Goal: Information Seeking & Learning: Learn about a topic

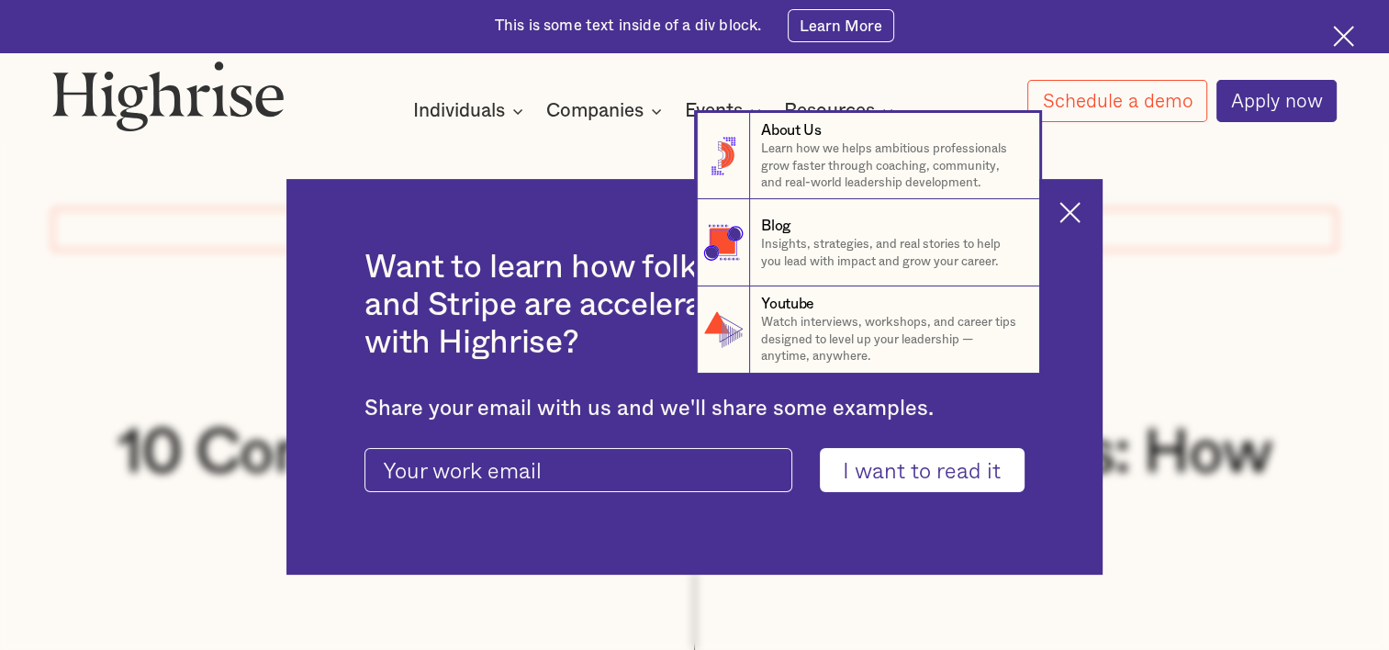
click at [1089, 211] on nav "8 About Us Learn how we helps ambitious professionals grow faster through coach…" at bounding box center [694, 243] width 1389 height 261
click at [1292, 239] on nav "8 About Us Learn how we helps ambitious professionals grow faster through coach…" at bounding box center [694, 243] width 1389 height 261
click at [1088, 206] on nav "8 About Us Learn how we helps ambitious professionals grow faster through coach…" at bounding box center [694, 243] width 1389 height 261
click at [1086, 212] on nav "8 About Us Learn how we helps ambitious professionals grow faster through coach…" at bounding box center [694, 243] width 1389 height 261
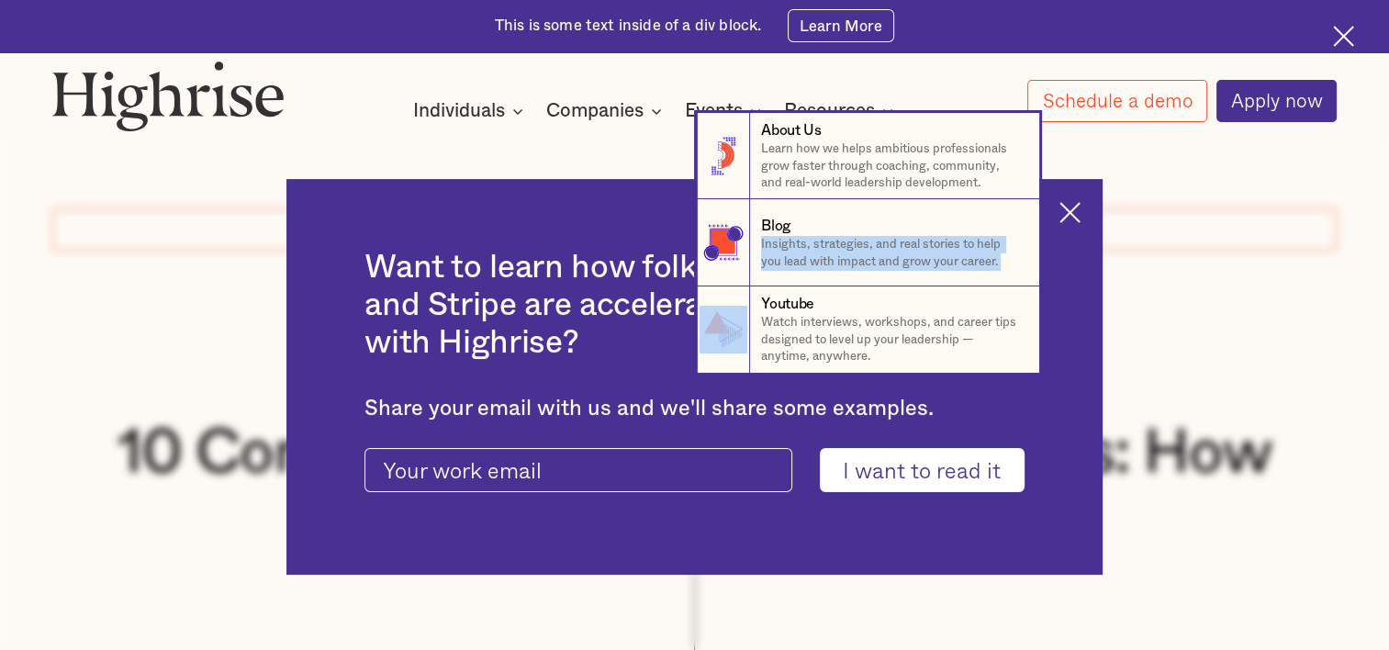
click at [1086, 212] on nav "8 About Us Learn how we helps ambitious professionals grow faster through coach…" at bounding box center [694, 243] width 1389 height 261
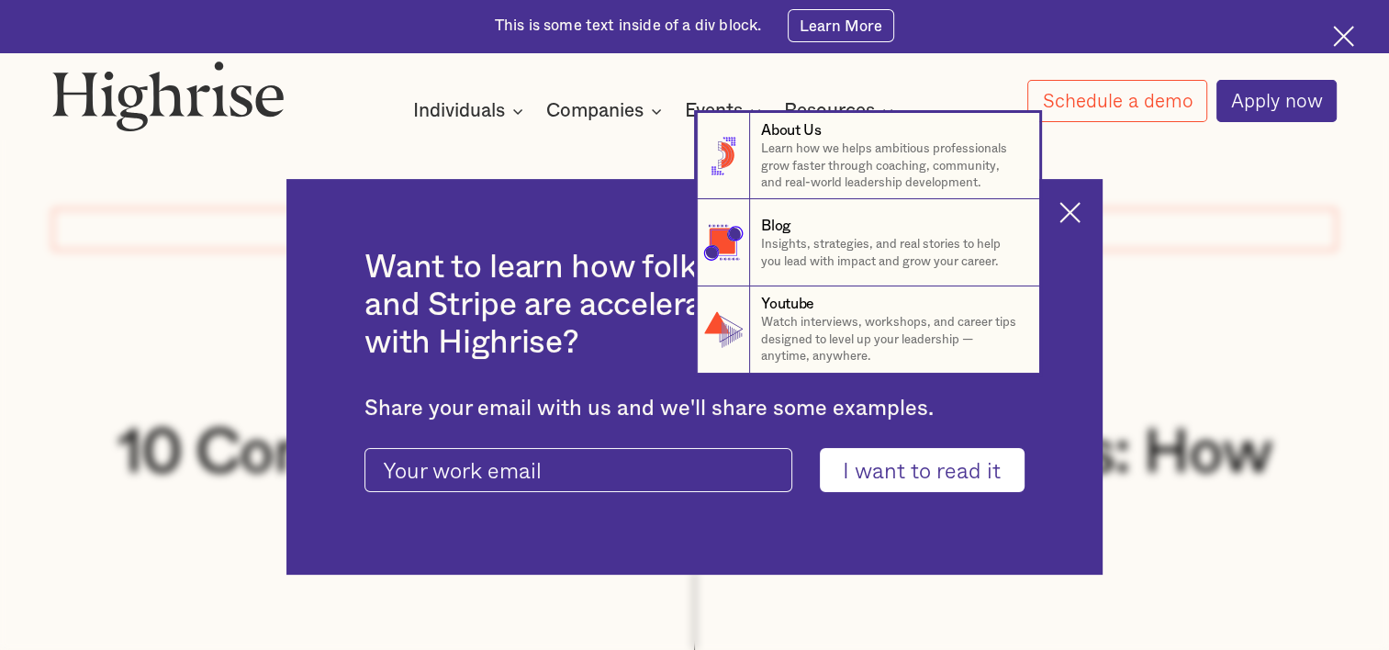
click at [1078, 211] on nav "8 About Us Learn how we helps ambitious professionals grow faster through coach…" at bounding box center [694, 243] width 1389 height 261
click at [1268, 349] on nav "8 About Us Learn how we helps ambitious professionals grow faster through coach…" at bounding box center [694, 243] width 1389 height 261
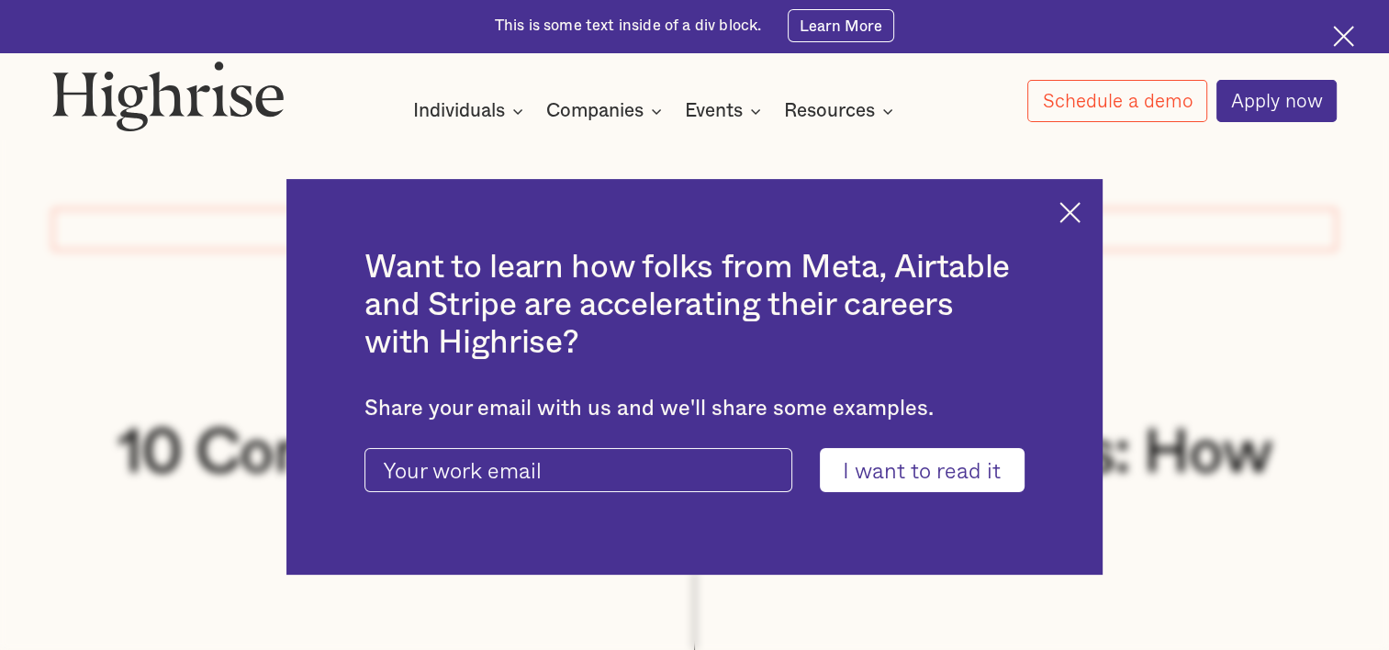
click at [1080, 208] on img at bounding box center [1069, 212] width 21 height 21
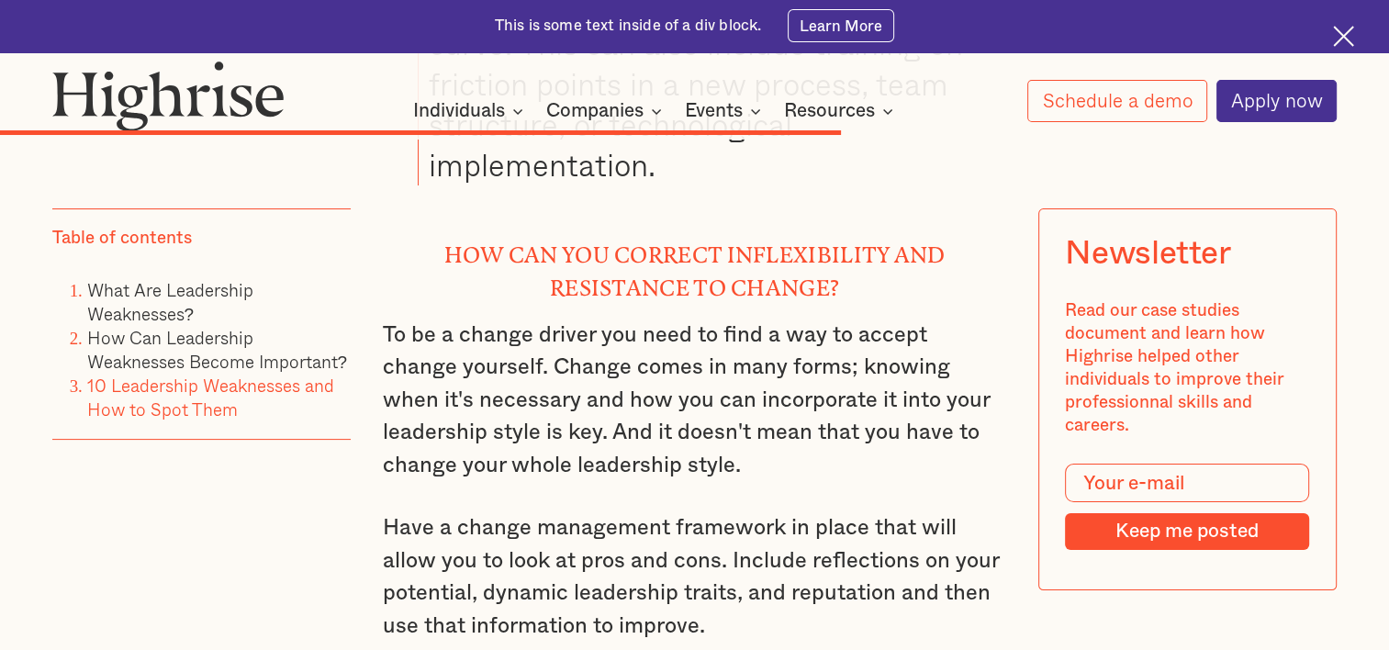
scroll to position [14227, 0]
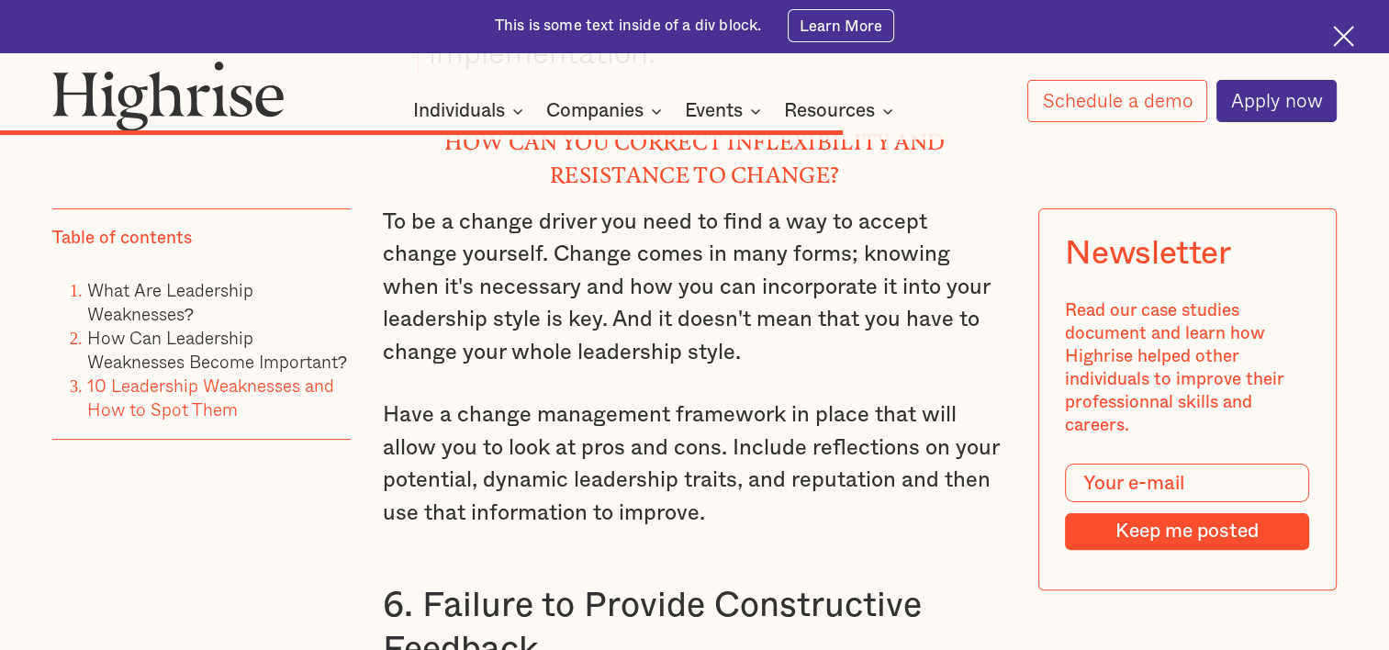
click at [1344, 30] on img at bounding box center [1343, 36] width 21 height 21
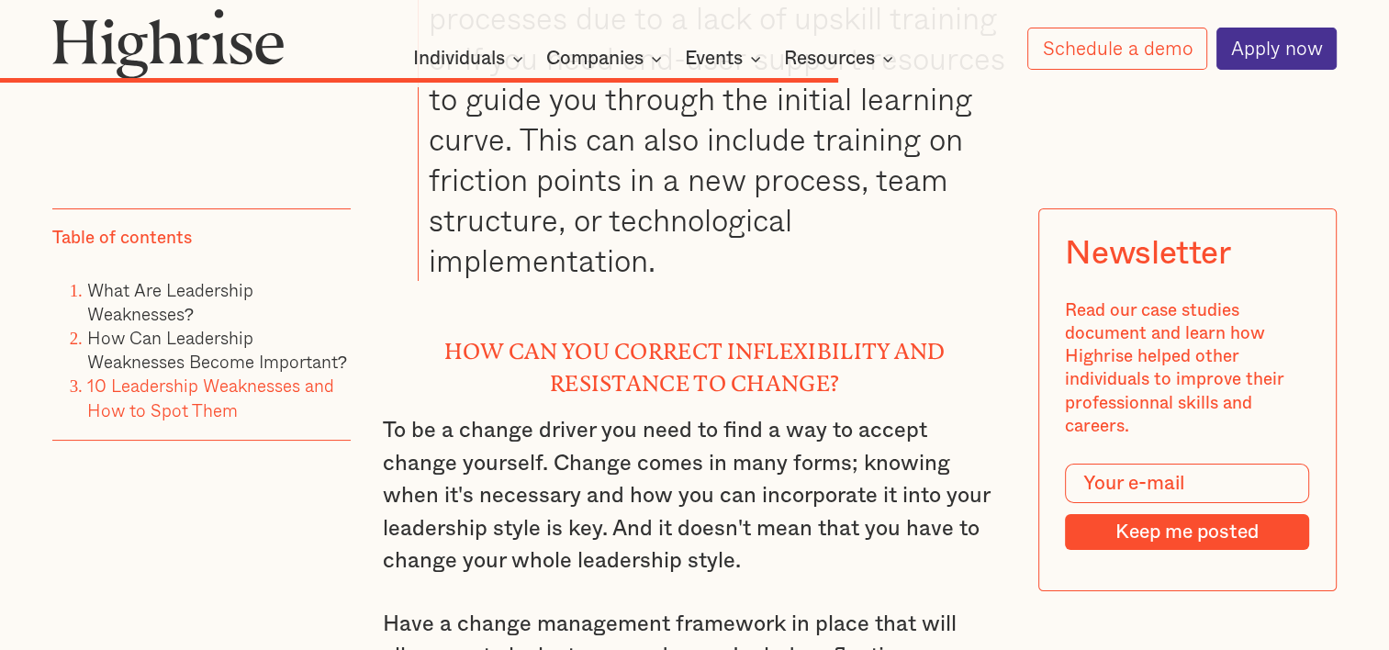
scroll to position [13899, 0]
